Goal: Communication & Community: Participate in discussion

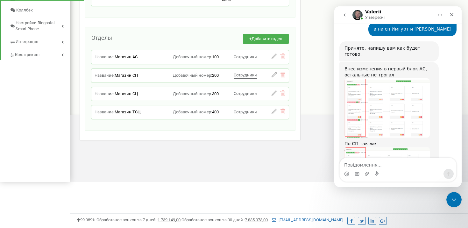
scroll to position [1336, 0]
click at [375, 148] on img "Valerii каже…" at bounding box center [387, 176] width 85 height 57
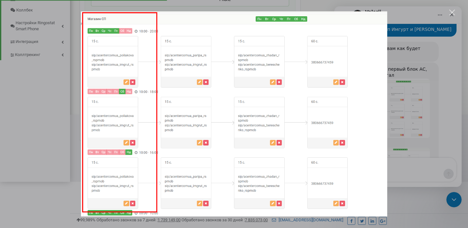
scroll to position [0, 0]
click at [410, 77] on div "Месенджер Intercom" at bounding box center [234, 114] width 468 height 228
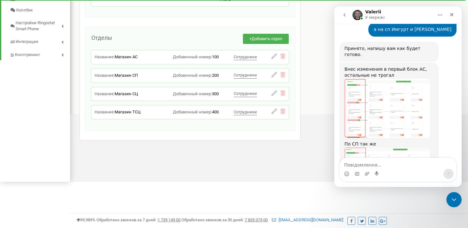
click at [387, 79] on img "Valerii каже…" at bounding box center [387, 108] width 85 height 59
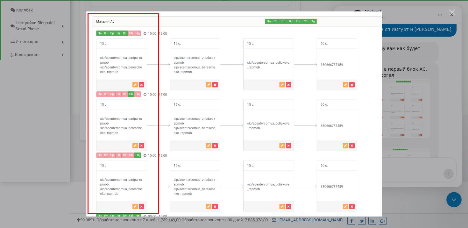
click at [416, 98] on div "Месенджер Intercom" at bounding box center [234, 114] width 468 height 228
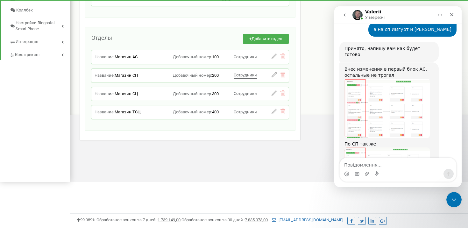
scroll to position [1312, 0]
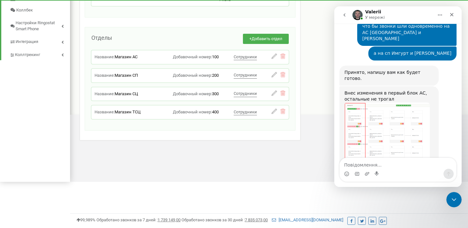
click at [385, 171] on img "Valerii каже…" at bounding box center [387, 199] width 85 height 57
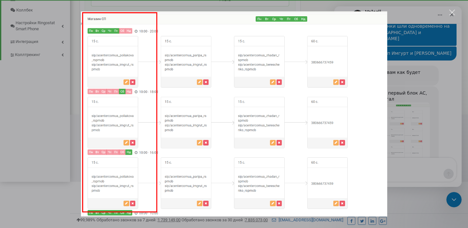
click at [444, 106] on div "Месенджер Intercom" at bounding box center [234, 114] width 468 height 228
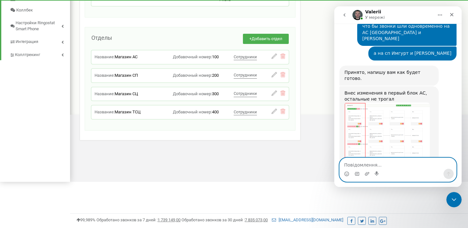
click at [371, 165] on textarea "Повідомлення..." at bounding box center [398, 163] width 117 height 11
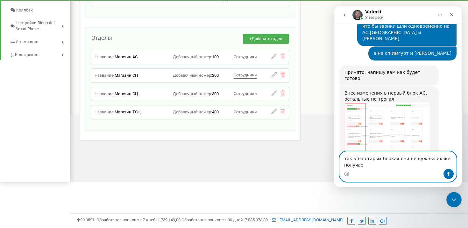
scroll to position [1343, 0]
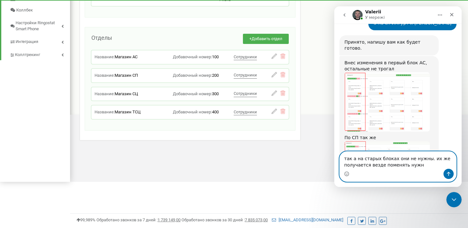
type textarea "так а на старых блоках они не нужны. их же получается везде поменять нужно"
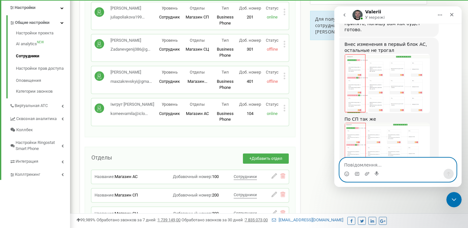
scroll to position [88, 0]
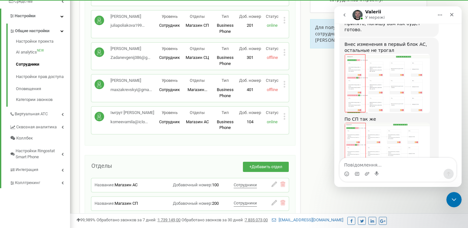
click at [377, 123] on img "Valerii каже…" at bounding box center [387, 151] width 85 height 57
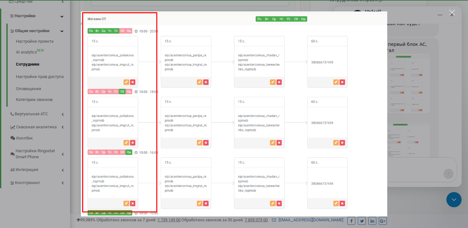
scroll to position [24, 0]
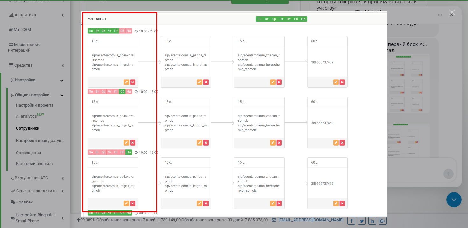
click at [407, 70] on div "Месенджер Intercom" at bounding box center [234, 114] width 468 height 228
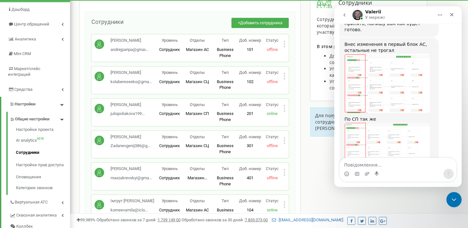
scroll to position [1386, 0]
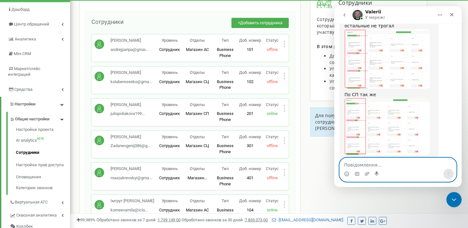
click at [371, 164] on textarea "Повідомлення..." at bounding box center [398, 163] width 117 height 11
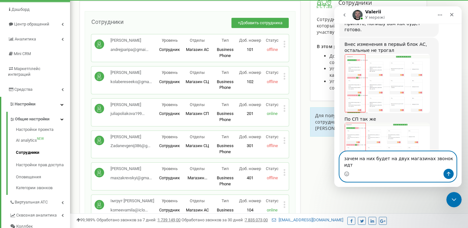
type textarea "зачем на них будет на двух магазинах звонок идти"
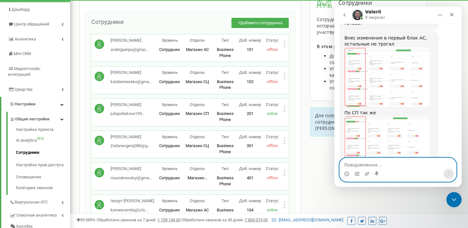
scroll to position [1381, 0]
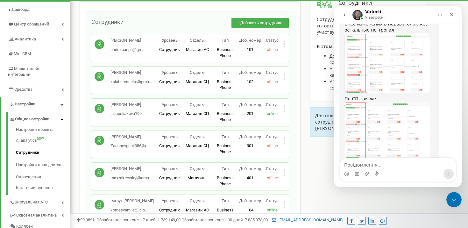
click at [363, 102] on img "Valerii каже…" at bounding box center [387, 130] width 85 height 57
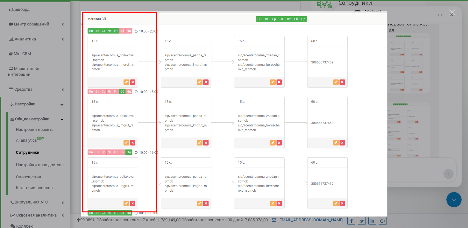
click at [426, 51] on div "Месенджер Intercom" at bounding box center [234, 114] width 468 height 228
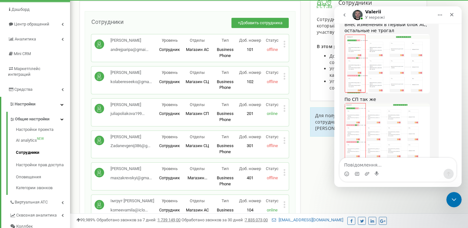
scroll to position [1381, 0]
